Goal: Book appointment/travel/reservation

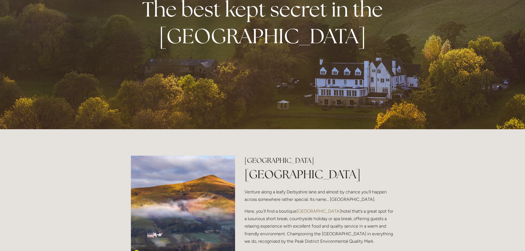
scroll to position [165, 0]
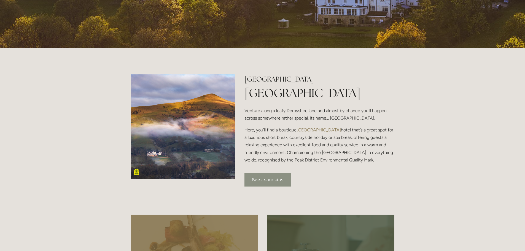
click at [261, 175] on link "Book your stay" at bounding box center [267, 180] width 47 height 14
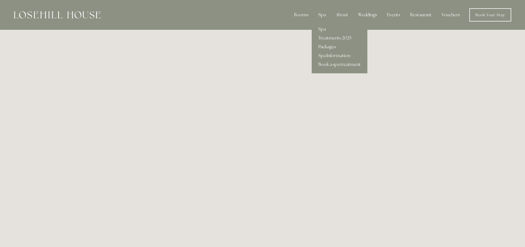
click at [321, 14] on div "Spa" at bounding box center [322, 14] width 16 height 11
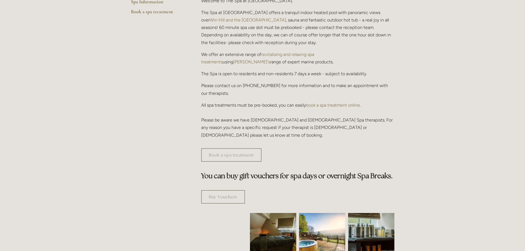
scroll to position [193, 0]
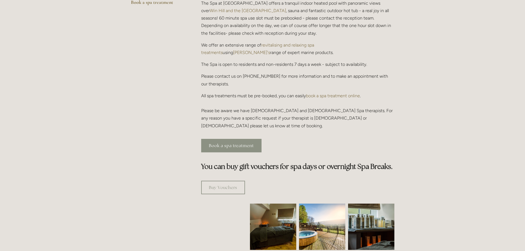
click at [250, 139] on link "Book a spa treatment" at bounding box center [231, 146] width 60 height 14
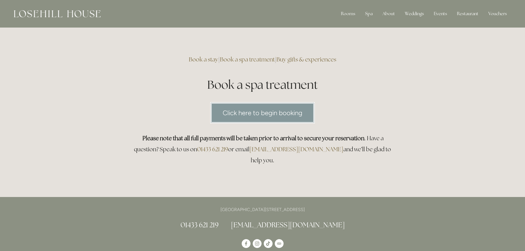
click at [275, 113] on link "Click here to begin booking" at bounding box center [262, 112] width 104 height 21
